Goal: Find specific page/section: Find specific page/section

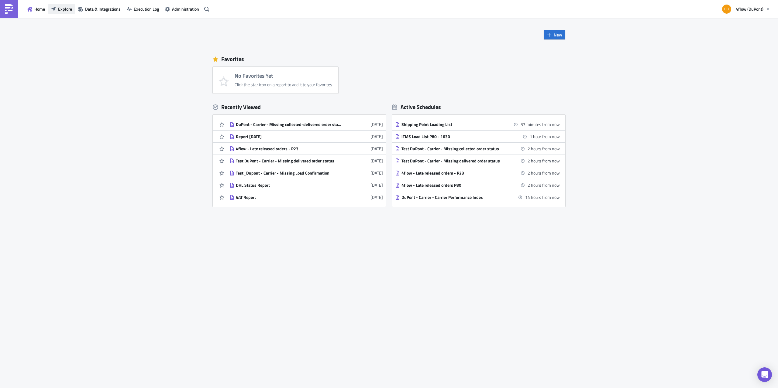
click at [58, 8] on span "Explore" at bounding box center [65, 9] width 14 height 6
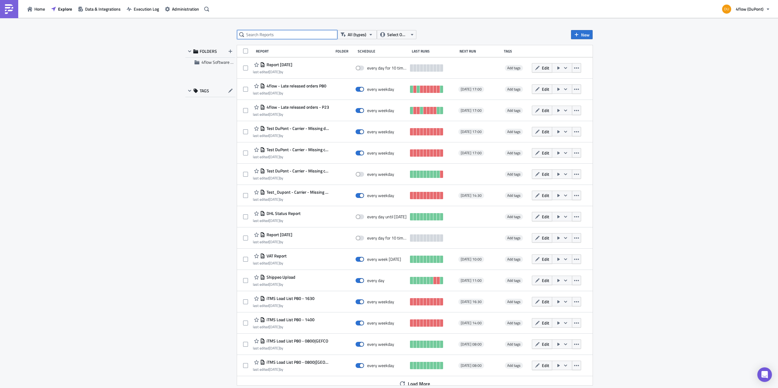
click at [280, 33] on input "text" at bounding box center [287, 34] width 100 height 9
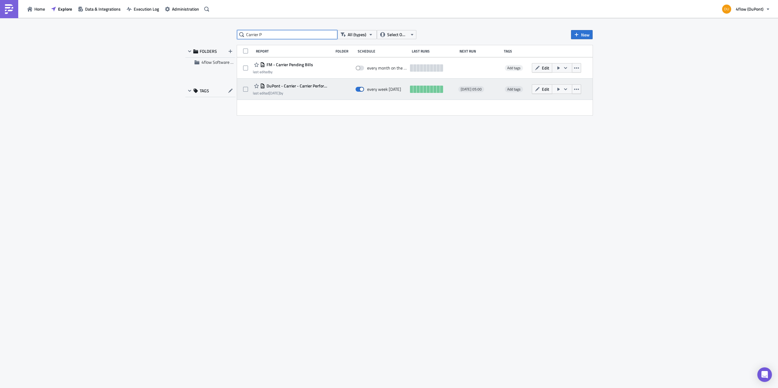
type input "Carrier P"
click at [325, 88] on span "DuPont - Carrier - Carrier Performance Index" at bounding box center [297, 85] width 65 height 5
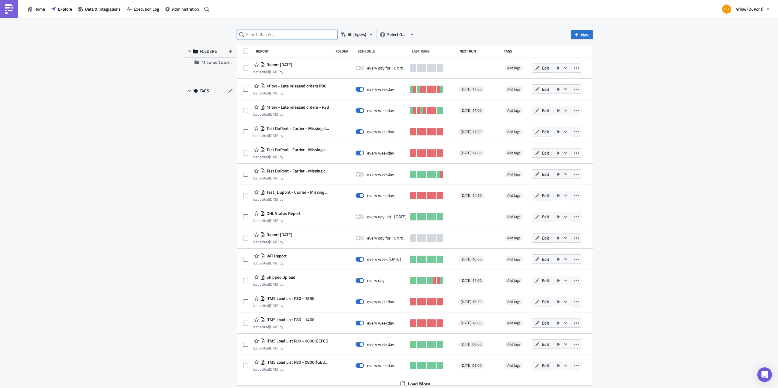
click at [276, 33] on input "text" at bounding box center [287, 34] width 100 height 9
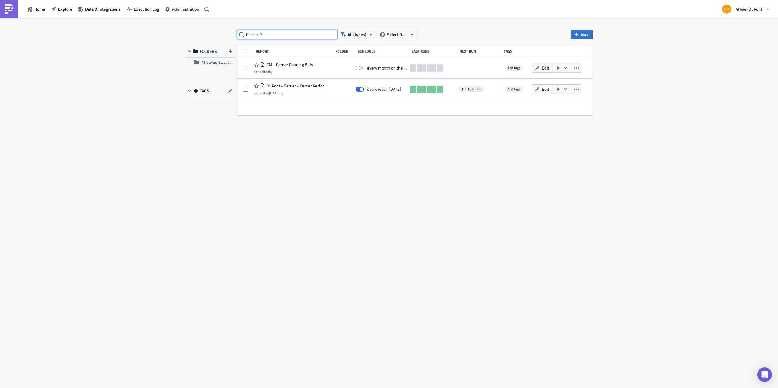
type input "Carrier P"
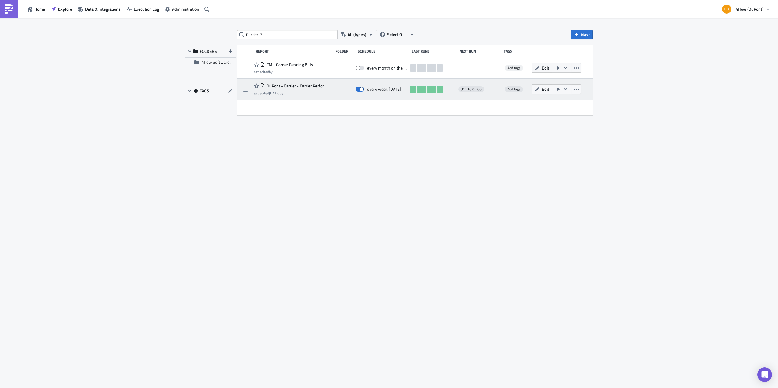
click at [308, 87] on span "DuPont - Carrier - Carrier Performance Index" at bounding box center [297, 85] width 65 height 5
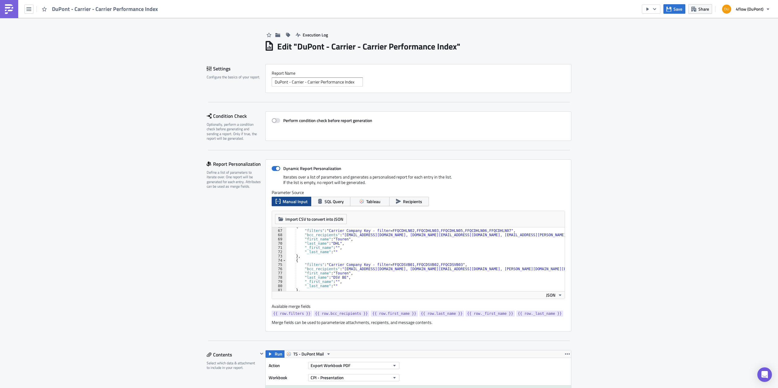
scroll to position [243, 0]
click at [366, 279] on div "{ "filters" : "Carrier Company Key - filter=FFQCDBSH01,FFQCDBSH02" , "bcc_recip…" at bounding box center [616, 263] width 660 height 72
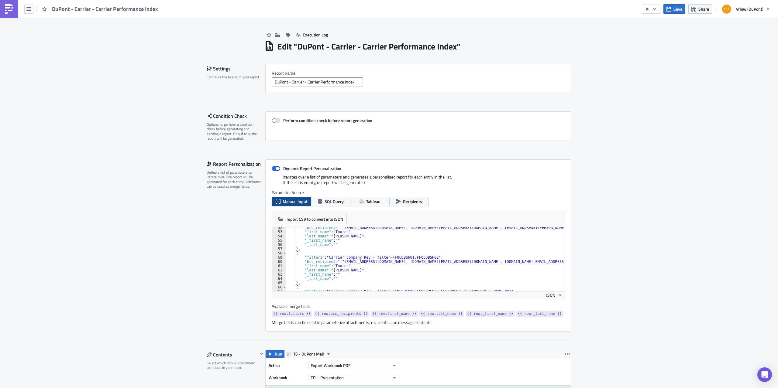
scroll to position [255, 0]
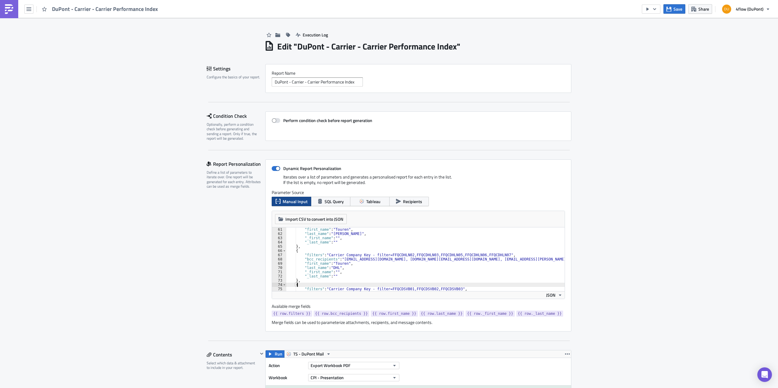
drag, startPoint x: 443, startPoint y: 285, endPoint x: 481, endPoint y: 286, distance: 38.0
click at [481, 286] on div "{ 61 62 63 64 65 66 67 68 69 70 71 72 73 74 75 76 "first_name" : "Touren" , "la…" at bounding box center [418, 260] width 293 height 64
click at [374, 272] on div ""first_name" : "Touren" , "last_name" : "[PERSON_NAME]" , "_first_name" : "" , …" at bounding box center [616, 264] width 660 height 72
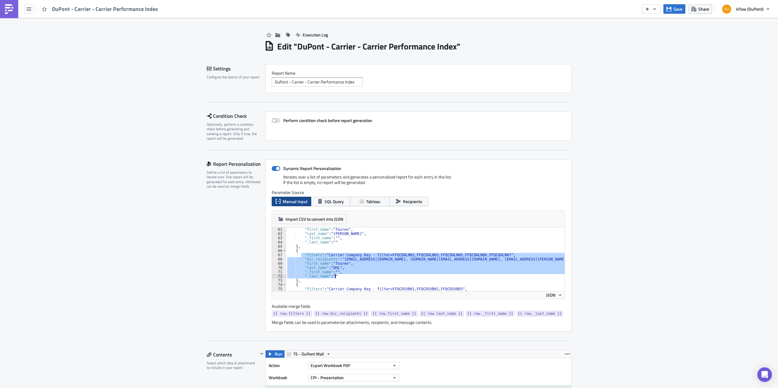
drag, startPoint x: 301, startPoint y: 255, endPoint x: 350, endPoint y: 277, distance: 53.9
click at [350, 277] on div ""first_name" : "Touren" , "last_name" : "[PERSON_NAME]" , "_first_name" : "" , …" at bounding box center [616, 264] width 660 height 72
type textarea ""_first_name": "", "_last_name": """
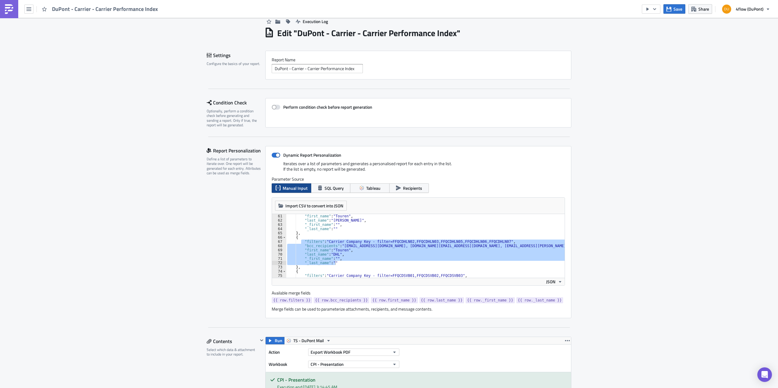
scroll to position [38, 0]
